Goal: Information Seeking & Learning: Check status

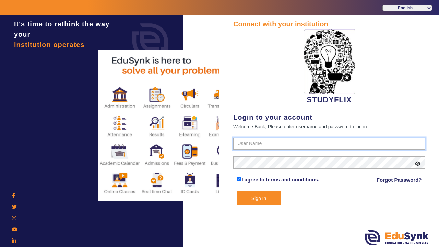
type input "6354922771"
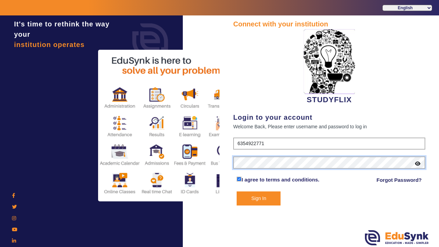
click at [259, 198] on button "Sign In" at bounding box center [259, 198] width 44 height 14
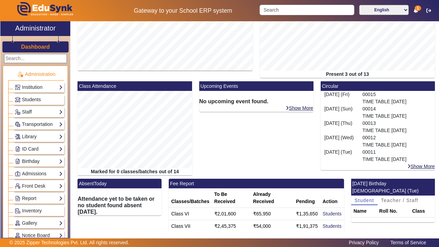
scroll to position [110, 0]
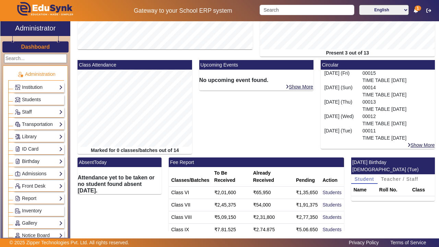
click at [100, 69] on mat-card-header "Class Attendance" at bounding box center [135, 65] width 114 height 10
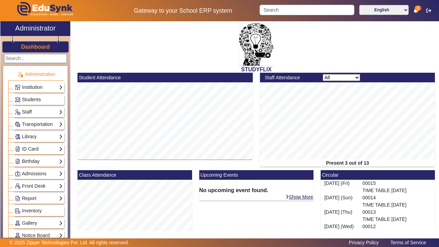
scroll to position [0, 0]
click at [97, 78] on mat-card-header "Student Attendance" at bounding box center [165, 78] width 175 height 10
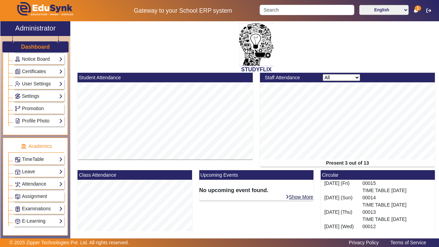
scroll to position [177, 0]
click at [40, 182] on link "Attendance" at bounding box center [39, 183] width 48 height 8
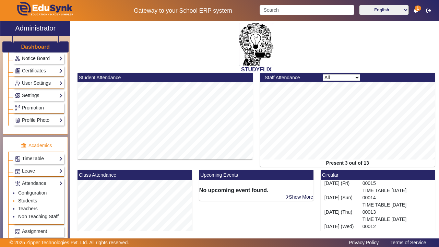
click at [31, 201] on link "Students" at bounding box center [27, 200] width 19 height 5
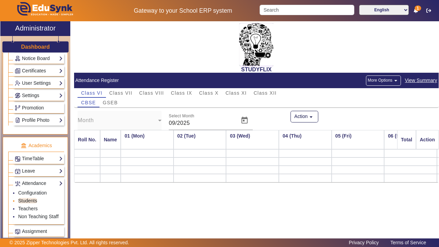
scroll to position [0, 744]
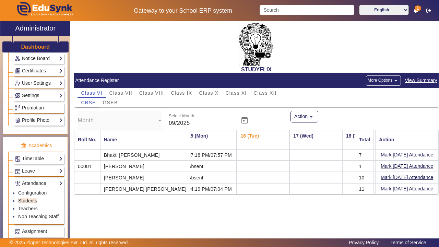
click at [425, 81] on span "View Summary" at bounding box center [421, 80] width 33 height 8
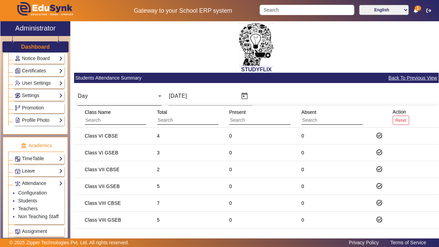
click at [136, 98] on div "Day" at bounding box center [118, 96] width 81 height 8
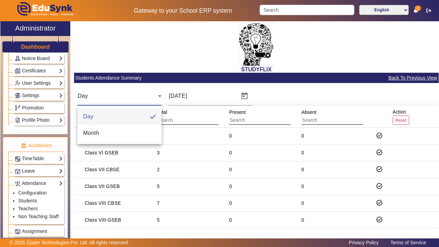
click at [182, 92] on div at bounding box center [219, 123] width 439 height 247
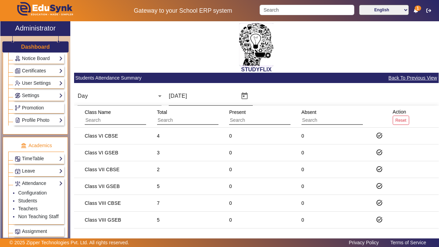
click at [183, 96] on input "[DATE]" at bounding box center [202, 96] width 66 height 8
click at [246, 98] on span "Open calendar" at bounding box center [244, 96] width 16 height 16
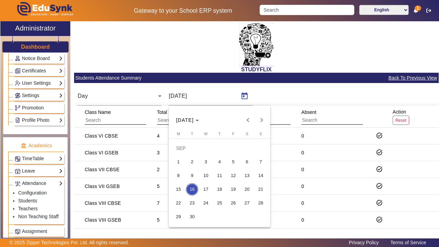
click at [183, 185] on button "15" at bounding box center [178, 189] width 14 height 14
type input "[DATE]"
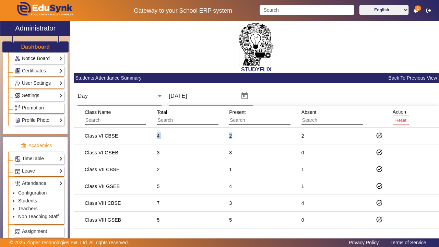
drag, startPoint x: 157, startPoint y: 135, endPoint x: 236, endPoint y: 138, distance: 79.3
click at [236, 138] on mat-row "Class VI CBSE 4 2 2 task_alt" at bounding box center [256, 136] width 365 height 17
drag, startPoint x: 301, startPoint y: 136, endPoint x: 314, endPoint y: 136, distance: 12.3
click at [314, 136] on mat-cell "2" at bounding box center [330, 136] width 72 height 17
click at [98, 137] on div "Class VI CBSE" at bounding box center [101, 135] width 33 height 7
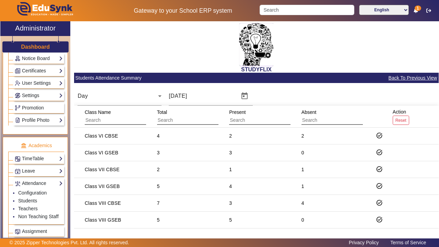
click at [117, 137] on div "Class VI CBSE" at bounding box center [101, 135] width 33 height 7
click at [107, 117] on input "text" at bounding box center [115, 120] width 61 height 9
click at [379, 135] on mat-icon "task_alt" at bounding box center [379, 135] width 7 height 7
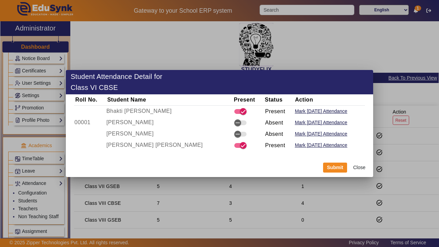
click at [358, 166] on button "Close" at bounding box center [359, 168] width 20 height 12
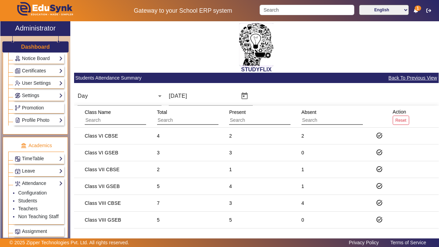
click at [51, 145] on p "Academics" at bounding box center [36, 145] width 56 height 7
click at [61, 159] on link "TimeTable" at bounding box center [39, 159] width 48 height 8
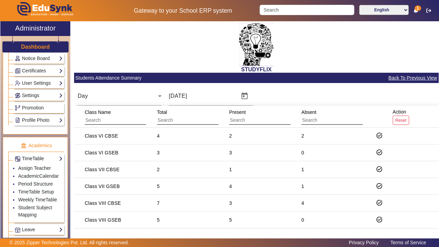
click at [61, 159] on link "TimeTable" at bounding box center [39, 159] width 48 height 8
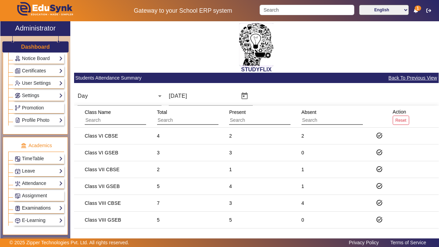
click at [48, 211] on link "Examinations" at bounding box center [39, 208] width 48 height 8
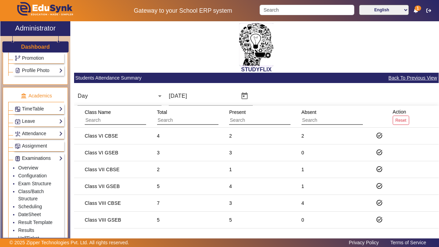
scroll to position [227, 0]
click at [28, 229] on link "Results" at bounding box center [26, 229] width 16 height 5
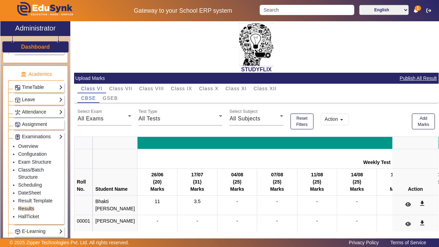
scroll to position [250, 0]
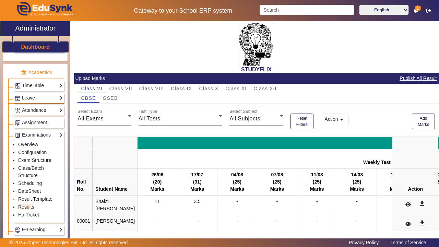
click at [29, 200] on link "Result Template" at bounding box center [35, 198] width 34 height 5
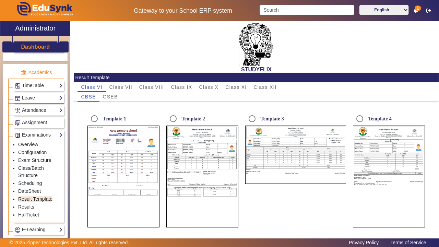
click at [101, 169] on td "10" at bounding box center [103, 169] width 8 height 3
click at [94, 119] on input "Template 1" at bounding box center [94, 119] width 14 height 14
click at [119, 163] on td "90" at bounding box center [122, 163] width 8 height 3
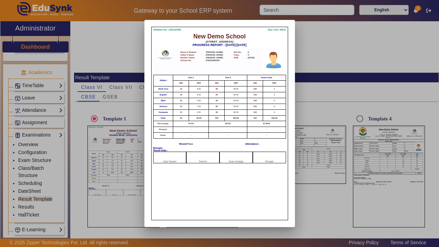
click at [189, 109] on td "10" at bounding box center [181, 107] width 16 height 6
click at [334, 34] on div at bounding box center [219, 123] width 439 height 247
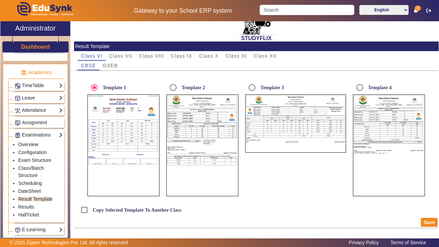
scroll to position [31, 0]
click at [118, 55] on span "Class VII" at bounding box center [120, 56] width 23 height 5
radio input "false"
click at [84, 54] on span "Class VI" at bounding box center [91, 56] width 21 height 5
click at [37, 108] on link "Attendance" at bounding box center [39, 110] width 48 height 8
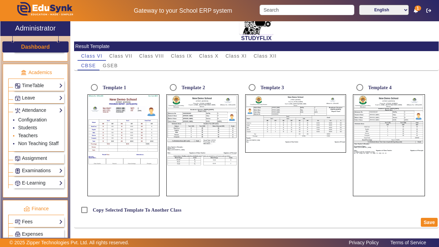
click at [31, 134] on link "Teachers" at bounding box center [28, 135] width 20 height 5
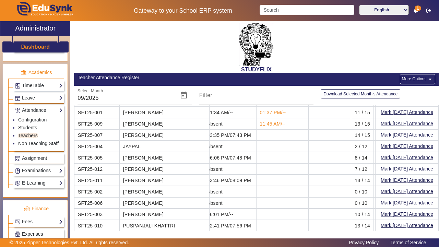
scroll to position [17, 744]
click at [222, 98] on input "Filter" at bounding box center [256, 98] width 114 height 8
click at [127, 99] on input "09/2025" at bounding box center [126, 98] width 96 height 8
click at [184, 95] on span "Open calendar" at bounding box center [184, 95] width 16 height 16
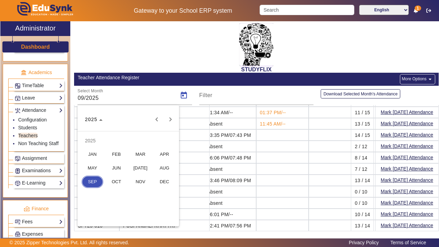
click at [205, 92] on div at bounding box center [219, 123] width 439 height 247
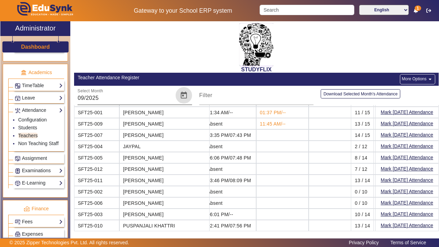
click at [190, 92] on span "Open calendar" at bounding box center [184, 95] width 16 height 16
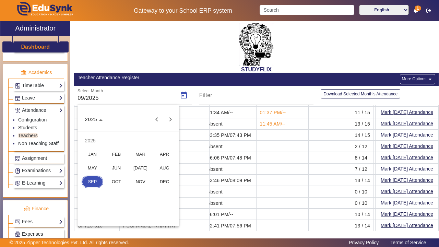
click at [89, 182] on span "SEP" at bounding box center [93, 182] width 22 height 12
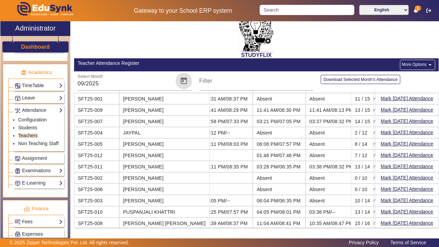
scroll to position [17, 138]
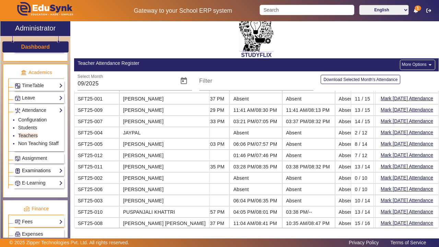
click at [35, 172] on link "Examinations" at bounding box center [39, 171] width 48 height 8
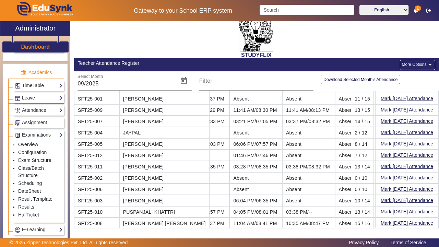
click at [29, 142] on link "Overview" at bounding box center [28, 144] width 20 height 5
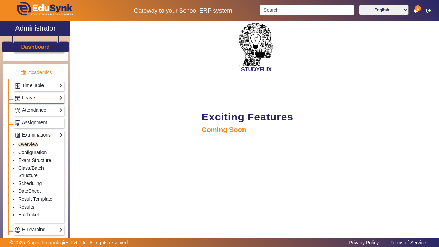
click at [29, 153] on link "Configuration" at bounding box center [32, 152] width 28 height 5
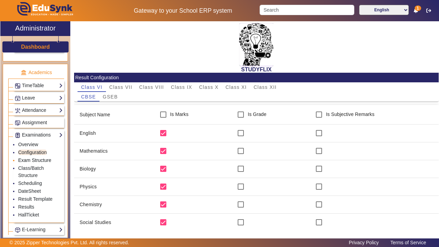
click at [31, 161] on link "Exam Structure" at bounding box center [34, 159] width 33 height 5
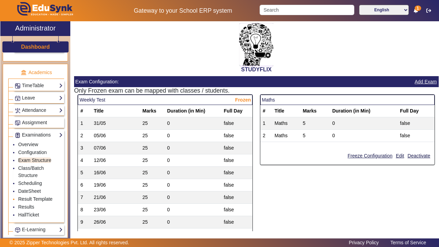
click at [33, 199] on link "Result Template" at bounding box center [35, 198] width 34 height 5
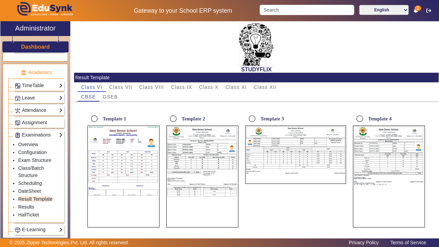
click at [27, 206] on link "Results" at bounding box center [26, 206] width 16 height 5
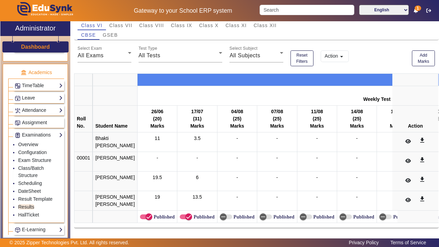
scroll to position [77, 0]
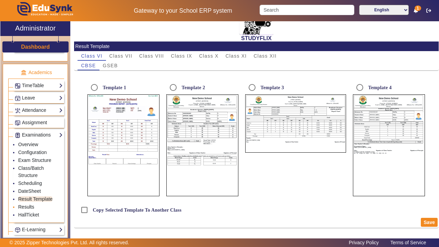
click at [25, 205] on link "Results" at bounding box center [26, 206] width 16 height 5
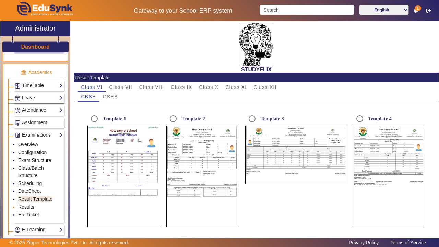
click at [31, 208] on link "Results" at bounding box center [26, 206] width 16 height 5
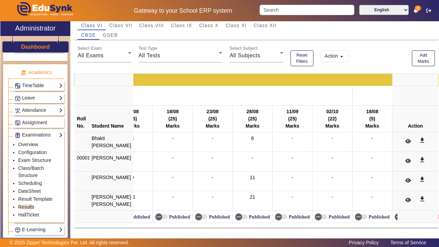
scroll to position [0, 264]
click at [236, 217] on span "button" at bounding box center [239, 217] width 14 height 14
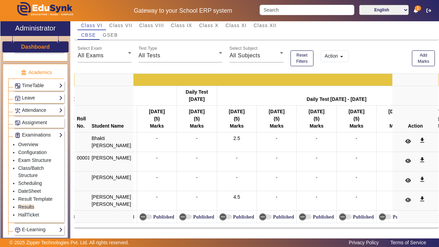
scroll to position [0, 4719]
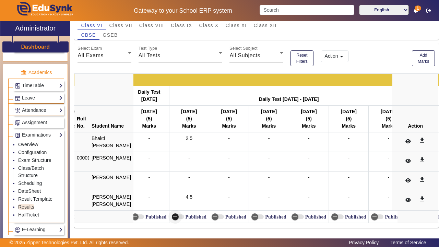
click at [172, 216] on icon "button" at bounding box center [175, 217] width 6 height 6
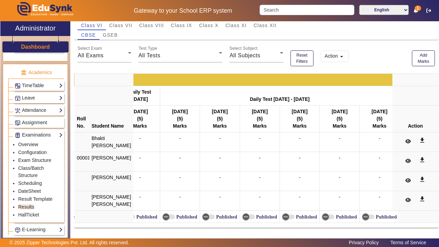
scroll to position [9, 0]
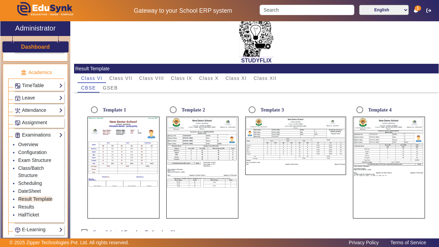
scroll to position [9, 0]
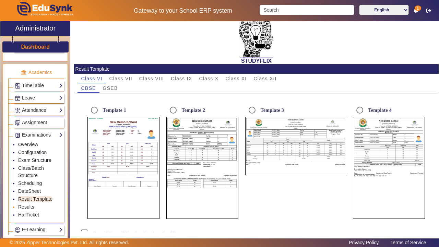
click at [27, 207] on link "Results" at bounding box center [26, 206] width 16 height 5
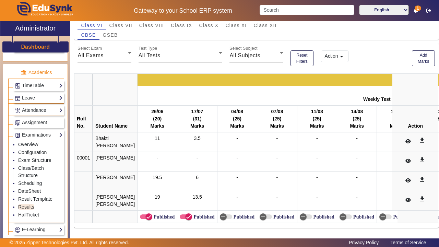
scroll to position [77, 0]
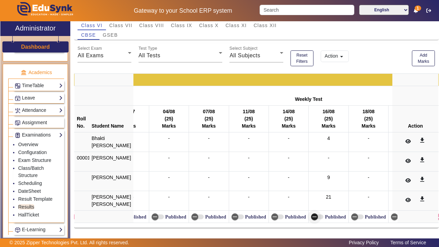
click at [308, 213] on span "button" at bounding box center [315, 217] width 14 height 14
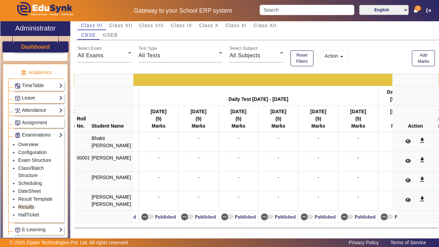
scroll to position [0, 4470]
click at [96, 52] on span "All Exams" at bounding box center [91, 55] width 26 height 6
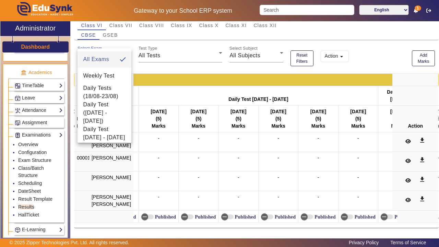
click at [96, 42] on div at bounding box center [219, 123] width 439 height 247
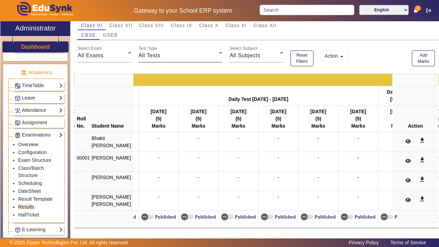
click at [152, 52] on span "All Tests" at bounding box center [150, 55] width 22 height 6
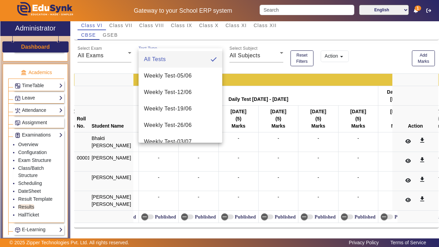
click at [152, 44] on div at bounding box center [219, 123] width 439 height 247
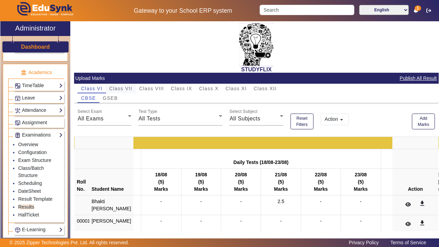
scroll to position [0, 0]
click at [122, 88] on span "Class VII" at bounding box center [120, 88] width 23 height 5
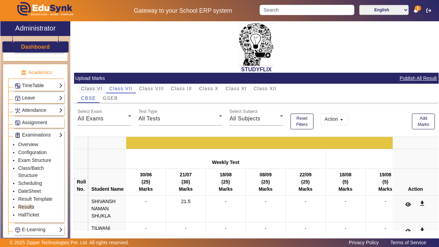
click at [94, 86] on span "Class VI" at bounding box center [91, 88] width 21 height 5
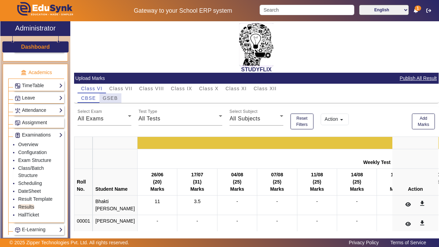
click at [112, 98] on span "GSEB" at bounding box center [110, 98] width 15 height 5
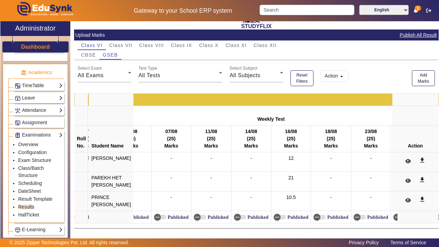
scroll to position [0, 147]
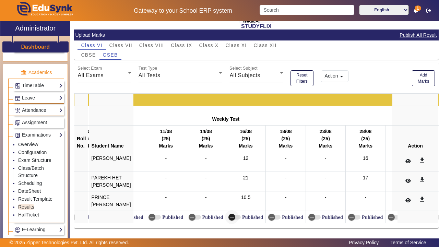
click at [231, 214] on span "button" at bounding box center [231, 217] width 7 height 7
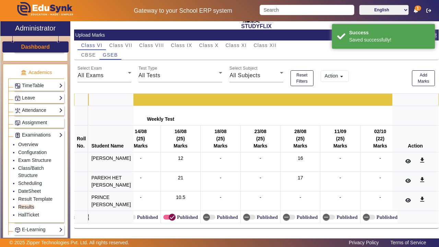
scroll to position [0, 244]
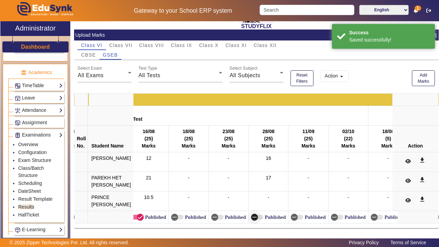
click at [251, 218] on icon "button" at bounding box center [254, 217] width 6 height 6
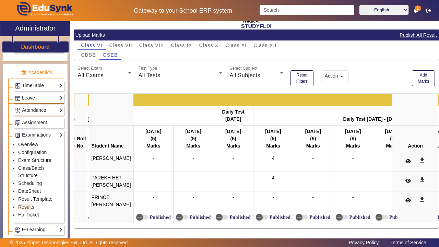
scroll to position [0, 4763]
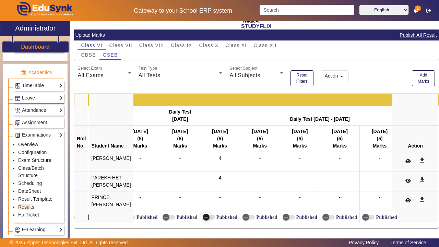
click at [203, 220] on span "button" at bounding box center [206, 217] width 7 height 7
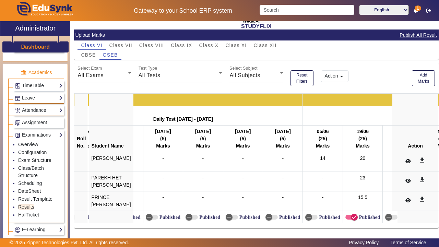
scroll to position [0, 8145]
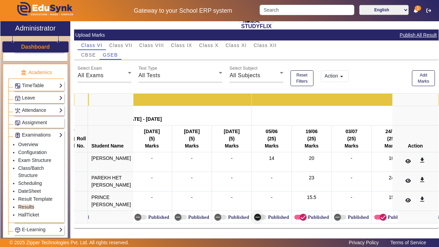
click at [254, 218] on icon "button" at bounding box center [257, 217] width 6 height 6
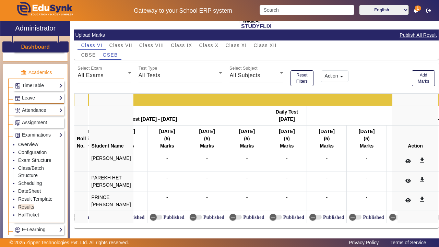
scroll to position [0, 7839]
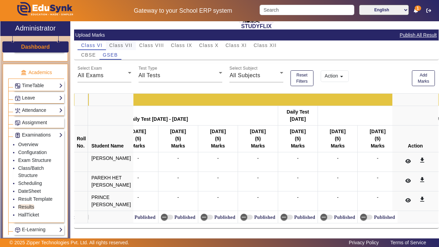
click at [119, 44] on span "Class VII" at bounding box center [120, 45] width 23 height 5
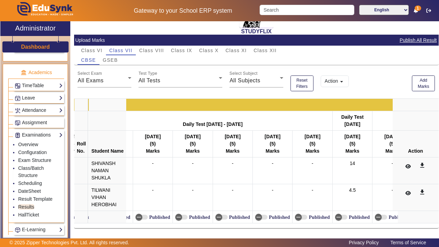
scroll to position [0, 996]
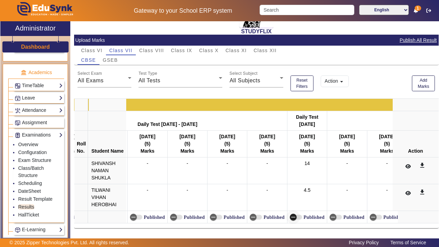
click at [297, 220] on span "button" at bounding box center [293, 217] width 14 height 14
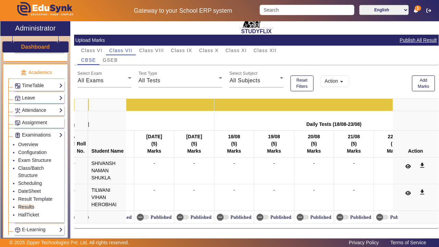
scroll to position [0, 8792]
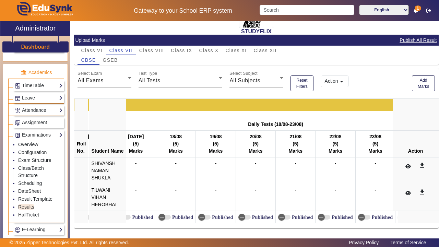
click at [398, 226] on div "English Mathematics Biology Physics Chemistry Social Studies Mental Ability Wee…" at bounding box center [256, 159] width 365 height 137
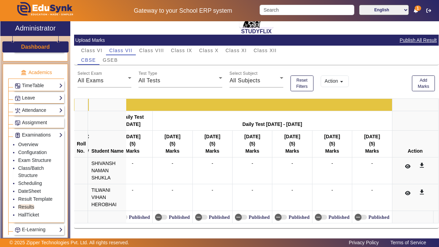
scroll to position [0, 9754]
click at [112, 60] on span "GSEB" at bounding box center [110, 60] width 15 height 5
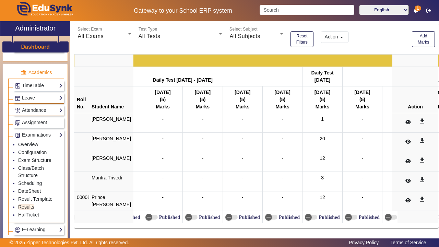
scroll to position [0, 1018]
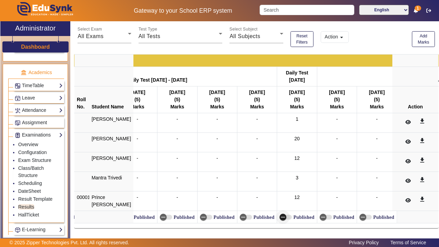
click at [277, 213] on span "button" at bounding box center [283, 217] width 14 height 14
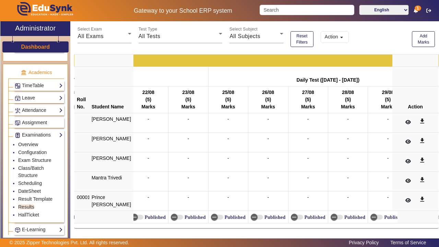
scroll to position [0, 9029]
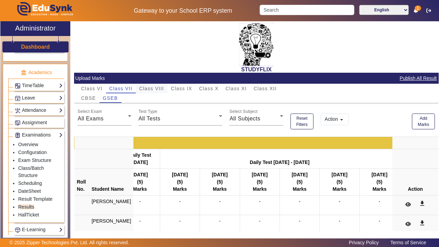
click at [150, 90] on span "Class VIII" at bounding box center [151, 88] width 25 height 5
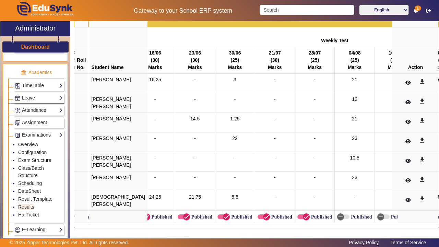
scroll to position [0, 1530]
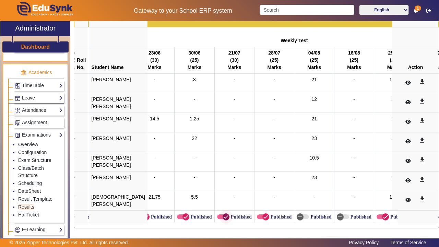
click at [223, 218] on icon "button" at bounding box center [226, 217] width 6 height 6
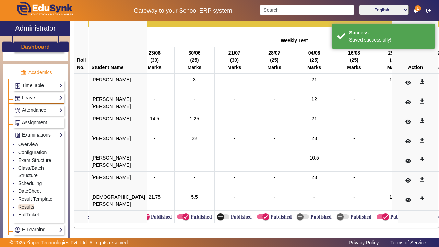
scroll to position [136, 0]
click at [263, 215] on icon "button" at bounding box center [266, 217] width 6 height 6
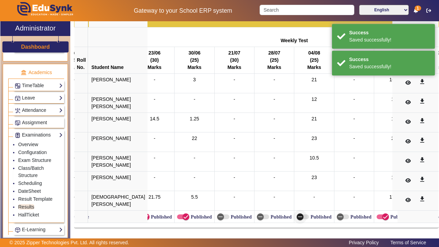
click at [293, 218] on span "button" at bounding box center [300, 217] width 14 height 14
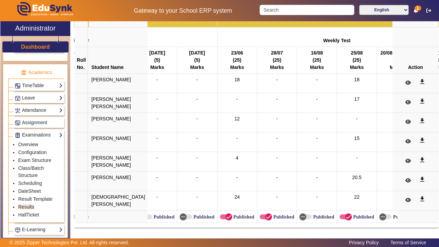
scroll to position [0, 3086]
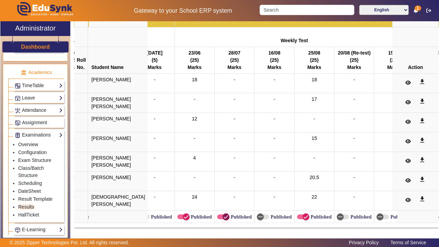
click at [223, 216] on icon "button" at bounding box center [226, 217] width 6 height 6
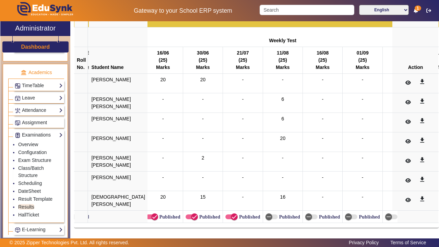
scroll to position [0, 7326]
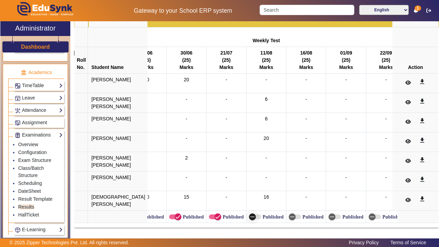
click at [249, 216] on icon "button" at bounding box center [252, 217] width 6 height 6
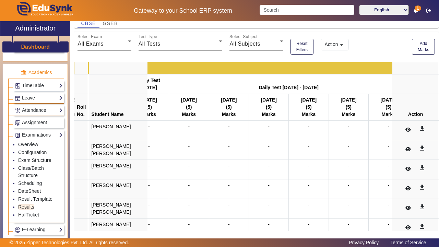
scroll to position [25, 0]
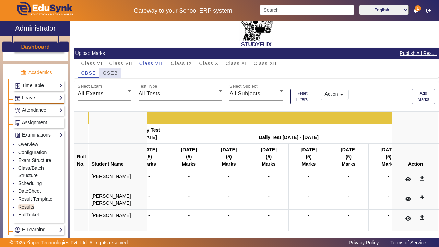
click at [112, 73] on span "GSEB" at bounding box center [110, 73] width 15 height 5
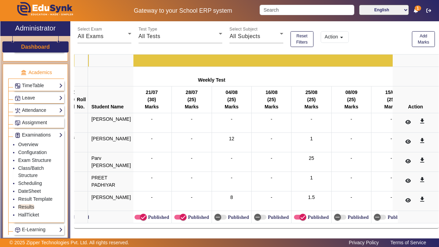
scroll to position [0, 1585]
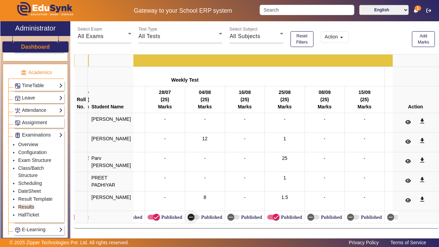
click at [187, 217] on span "button" at bounding box center [191, 217] width 14 height 14
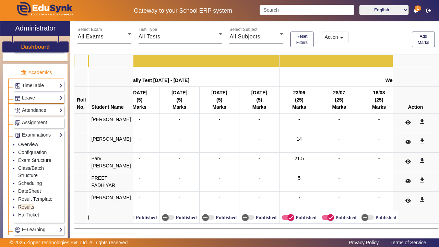
scroll to position [0, 2966]
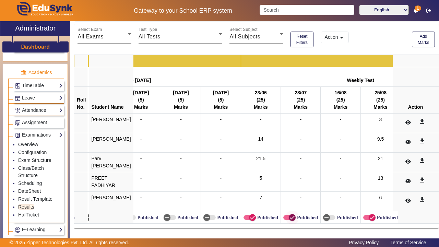
click at [289, 216] on icon "button" at bounding box center [292, 217] width 6 height 6
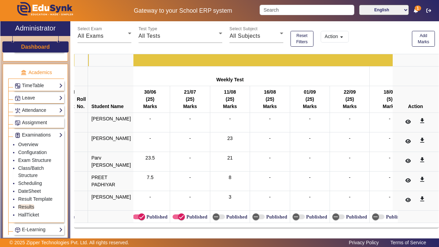
scroll to position [82, 0]
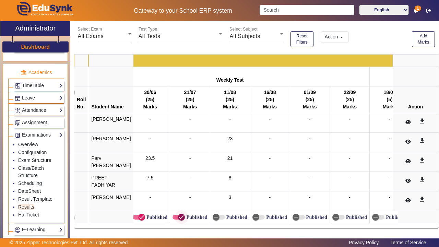
click at [178, 216] on icon "button" at bounding box center [181, 217] width 6 height 6
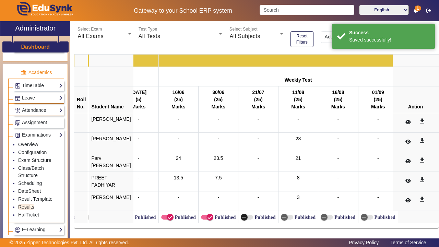
scroll to position [0, 7235]
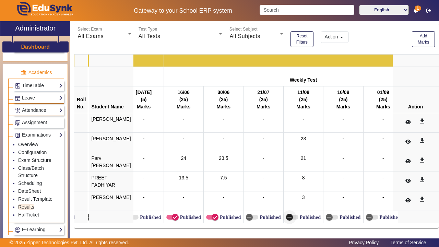
click at [286, 217] on icon "button" at bounding box center [289, 217] width 6 height 6
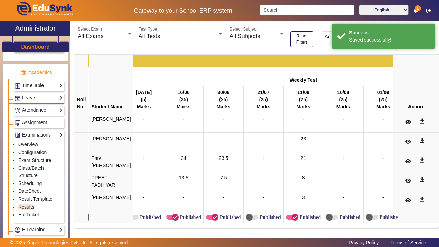
click at [250, 181] on div "-" at bounding box center [263, 181] width 35 height 14
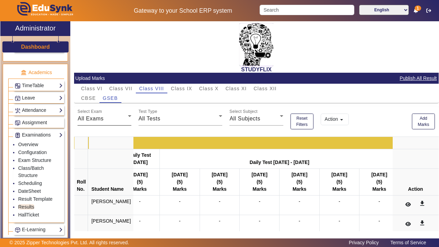
scroll to position [0, 0]
click at [182, 88] on span "Class IX" at bounding box center [181, 88] width 21 height 5
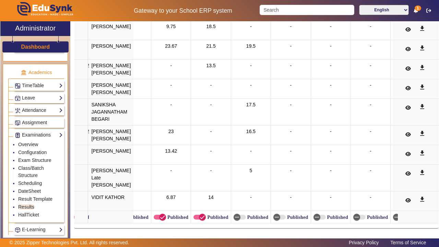
scroll to position [0, 1459]
click at [234, 217] on icon "button" at bounding box center [237, 217] width 6 height 6
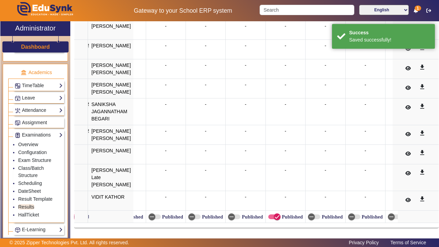
scroll to position [175, 0]
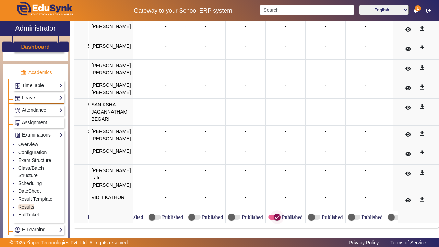
click at [274, 214] on span "button" at bounding box center [277, 217] width 7 height 7
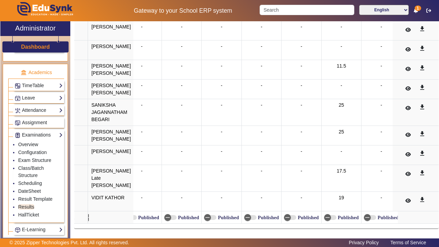
scroll to position [0, 2906]
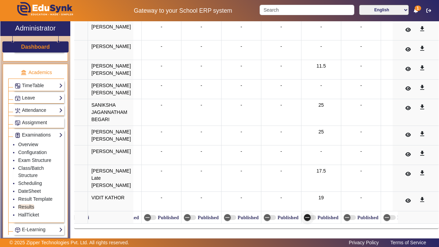
click at [306, 217] on icon "button" at bounding box center [307, 217] width 6 height 6
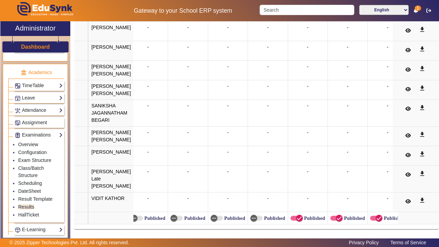
scroll to position [0, 6108]
click at [261, 215] on icon "button" at bounding box center [264, 218] width 6 height 6
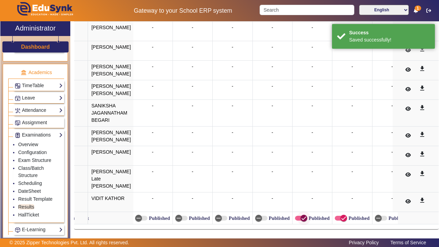
click at [305, 218] on span "button" at bounding box center [304, 218] width 14 height 14
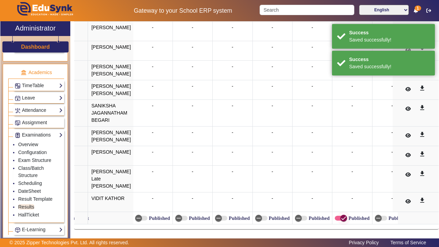
click at [341, 217] on icon "button" at bounding box center [344, 218] width 6 height 6
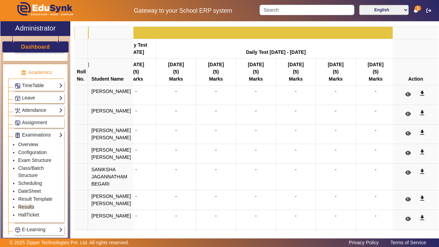
scroll to position [2, 0]
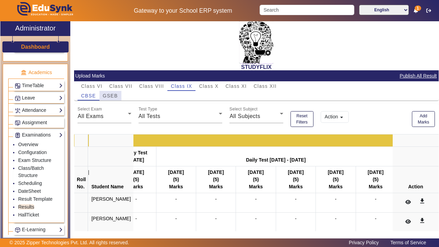
click at [109, 95] on span "GSEB" at bounding box center [110, 95] width 15 height 5
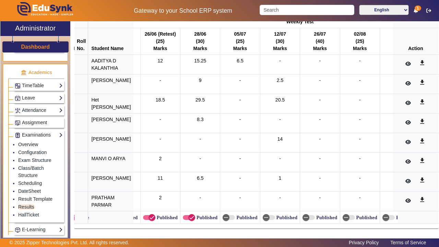
scroll to position [0, 1440]
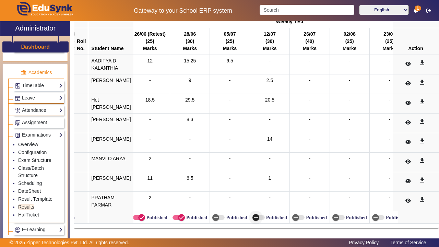
click at [253, 216] on icon "button" at bounding box center [256, 217] width 6 height 6
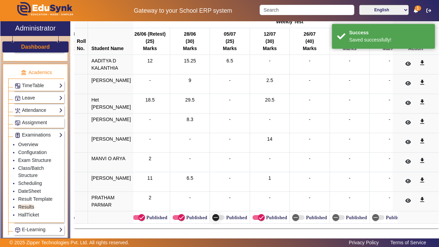
click at [212, 213] on span "button" at bounding box center [216, 218] width 14 height 14
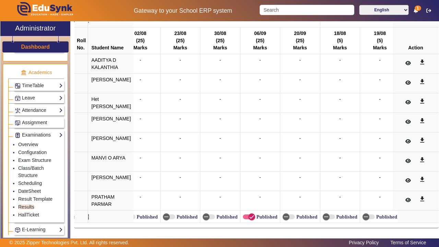
scroll to position [141, 0]
click at [249, 215] on icon "button" at bounding box center [252, 217] width 6 height 6
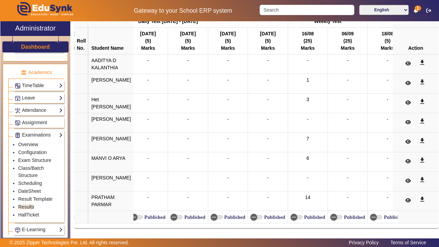
scroll to position [0, 2929]
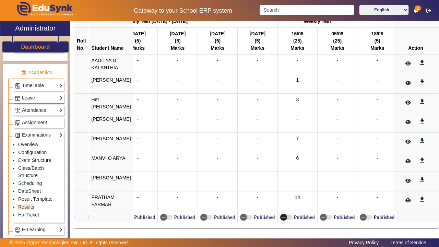
click at [281, 220] on icon "button" at bounding box center [284, 217] width 6 height 6
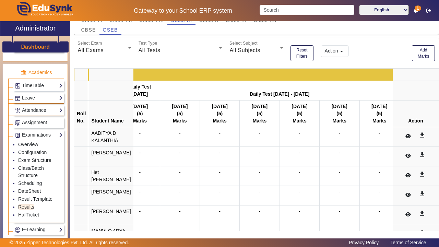
scroll to position [0, 0]
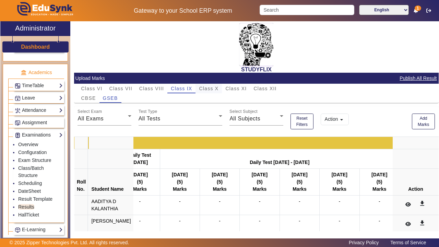
click at [210, 91] on span "Class X" at bounding box center [209, 88] width 20 height 5
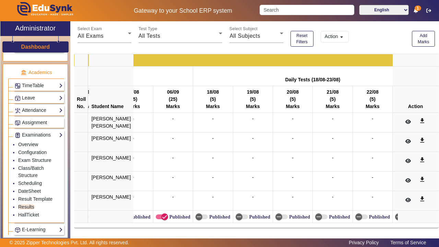
scroll to position [0, 1688]
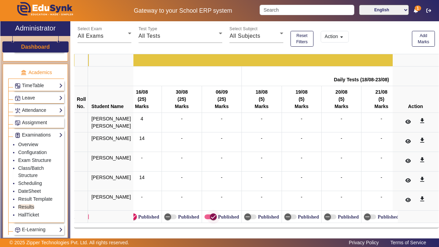
click at [210, 217] on icon "button" at bounding box center [213, 217] width 6 height 6
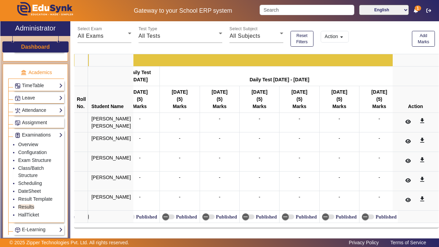
scroll to position [31, 0]
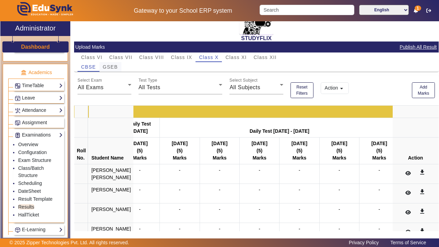
click at [114, 64] on span "GSEB" at bounding box center [110, 66] width 15 height 5
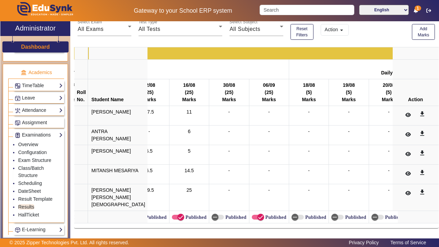
scroll to position [0, 1721]
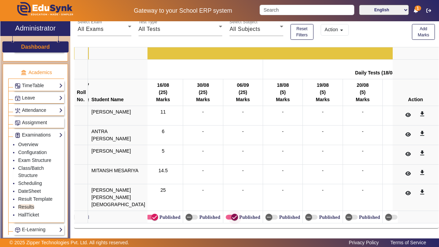
click at [232, 218] on icon "button" at bounding box center [235, 217] width 6 height 6
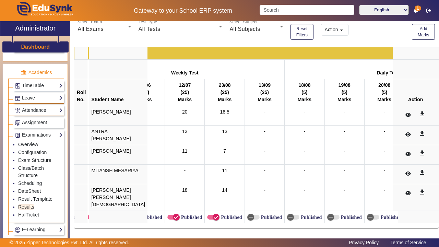
scroll to position [0, 5860]
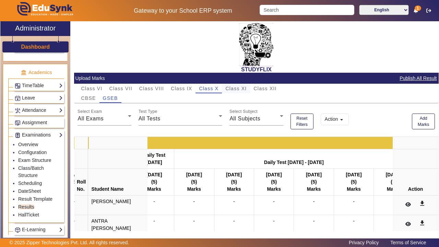
click at [240, 88] on span "Class XI" at bounding box center [235, 88] width 21 height 5
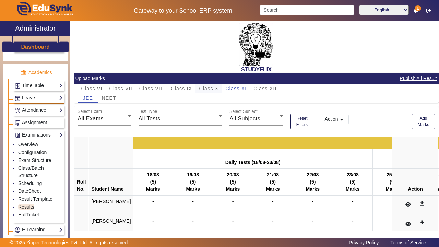
click at [205, 86] on span "Class X" at bounding box center [209, 88] width 20 height 5
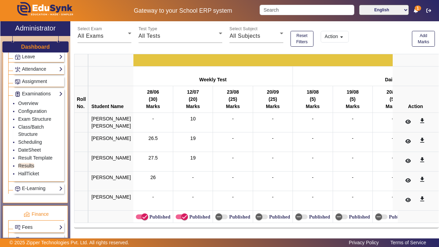
scroll to position [95, 0]
drag, startPoint x: 181, startPoint y: 87, endPoint x: 194, endPoint y: 88, distance: 13.1
click at [194, 96] on div "(20)" at bounding box center [193, 99] width 35 height 7
drag, startPoint x: 142, startPoint y: 86, endPoint x: 149, endPoint y: 87, distance: 6.9
click at [149, 96] on div "(30)" at bounding box center [153, 99] width 35 height 7
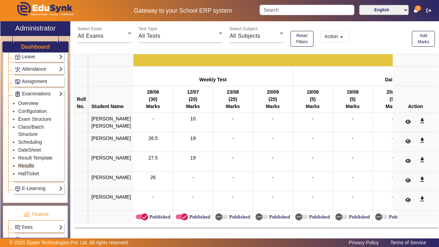
click at [166, 66] on th "Weekly Test" at bounding box center [213, 76] width 160 height 20
click at [191, 164] on td "19" at bounding box center [193, 162] width 40 height 20
